Goal: Transaction & Acquisition: Purchase product/service

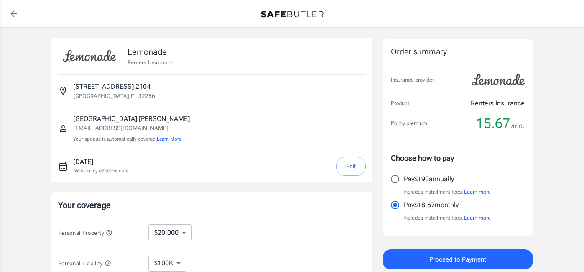
select select "20000"
select select "500"
click at [344, 167] on button "Edit" at bounding box center [351, 166] width 30 height 19
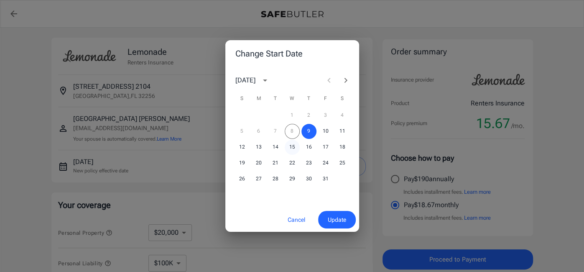
click at [296, 148] on button "15" at bounding box center [292, 147] width 15 height 15
click at [345, 220] on span "Update" at bounding box center [337, 220] width 18 height 10
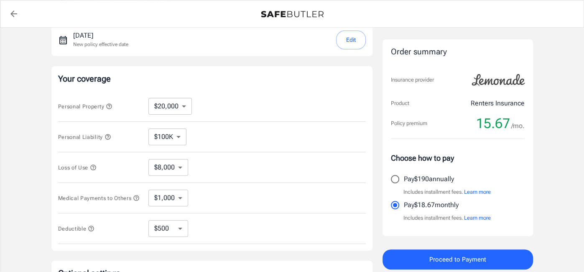
scroll to position [127, 0]
click at [174, 102] on select "$10,000 $20,000 $30,000 $40,000 $50,000 $100K" at bounding box center [171, 105] width 44 height 17
select select "30000"
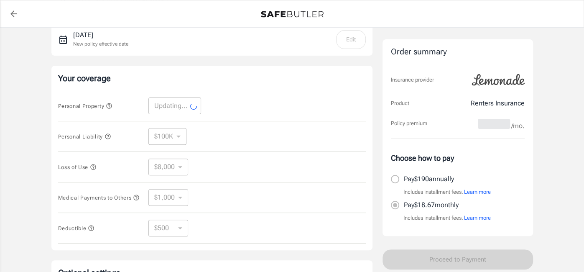
select select "30000"
select select "12000"
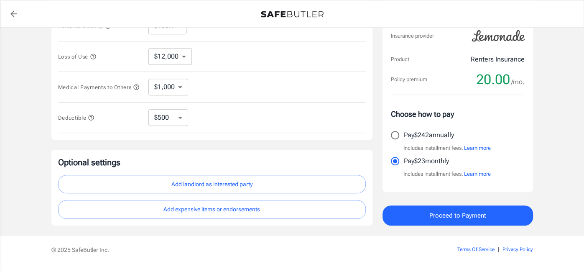
scroll to position [237, 0]
click at [0, 110] on div "Lemonade Renters Insurance [STREET_ADDRESS] [PERSON_NAME] [EMAIL_ADDRESS][DOMAI…" at bounding box center [292, 12] width 584 height 445
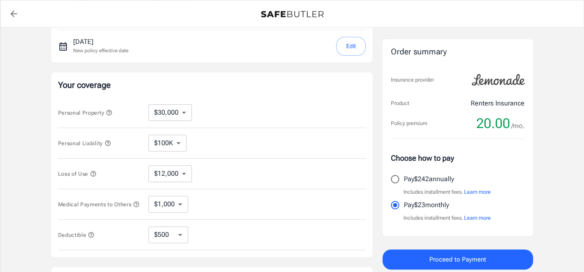
scroll to position [261, 0]
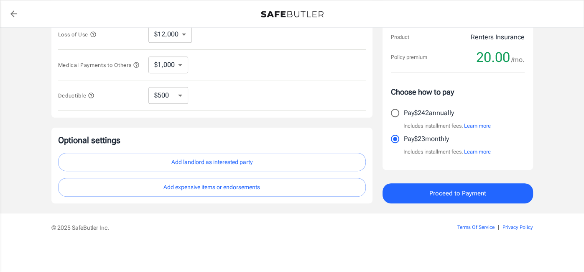
click at [416, 189] on button "Proceed to Payment" at bounding box center [458, 193] width 151 height 20
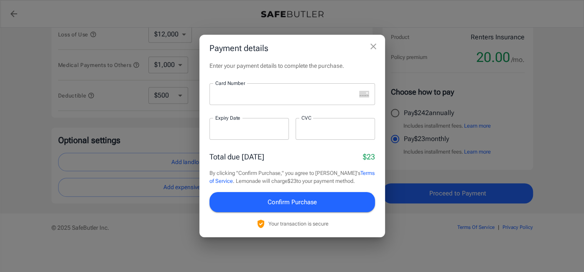
click at [372, 47] on icon "close" at bounding box center [374, 47] width 6 height 6
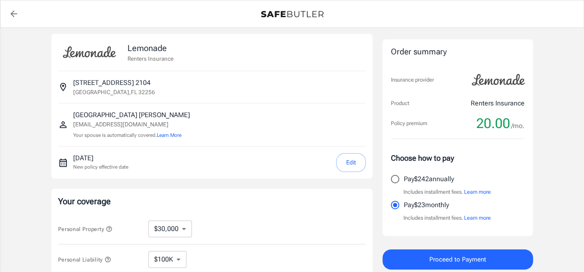
scroll to position [0, 0]
